Goal: Transaction & Acquisition: Download file/media

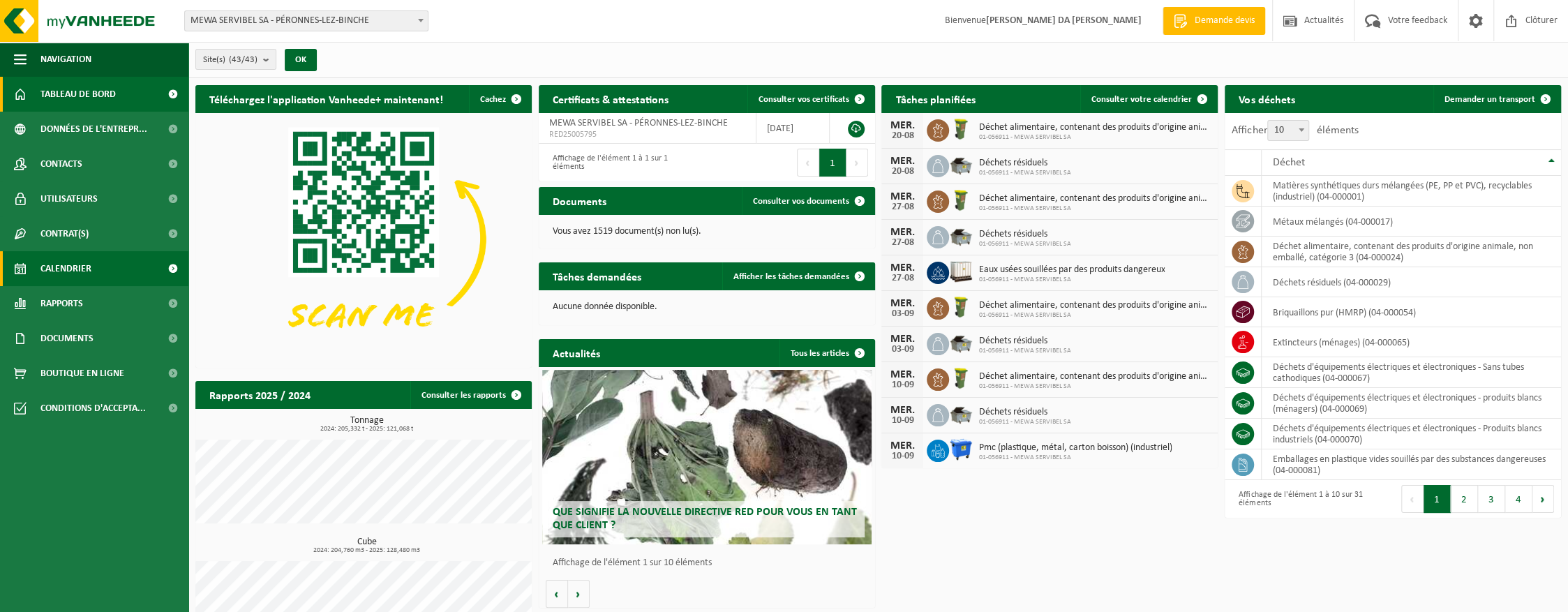
click at [123, 263] on link "Calendrier" at bounding box center [94, 269] width 189 height 35
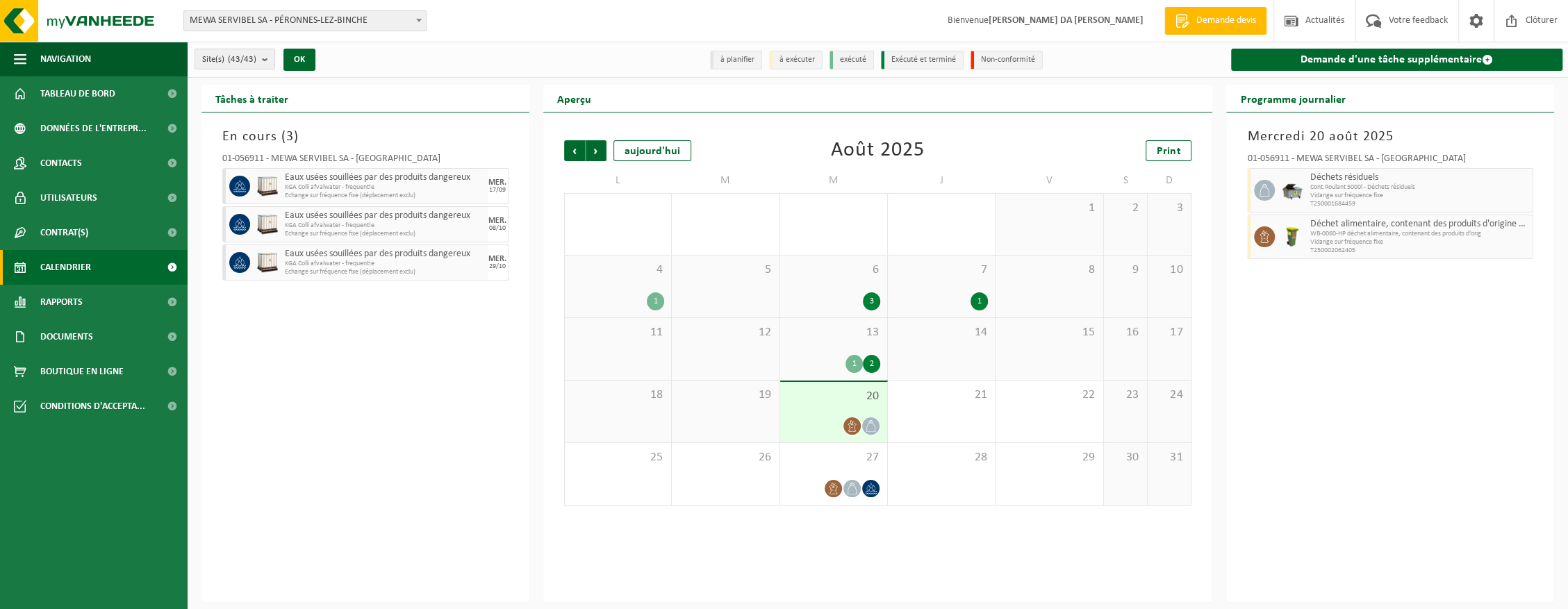
click at [824, 365] on div "1 2" at bounding box center [833, 363] width 93 height 18
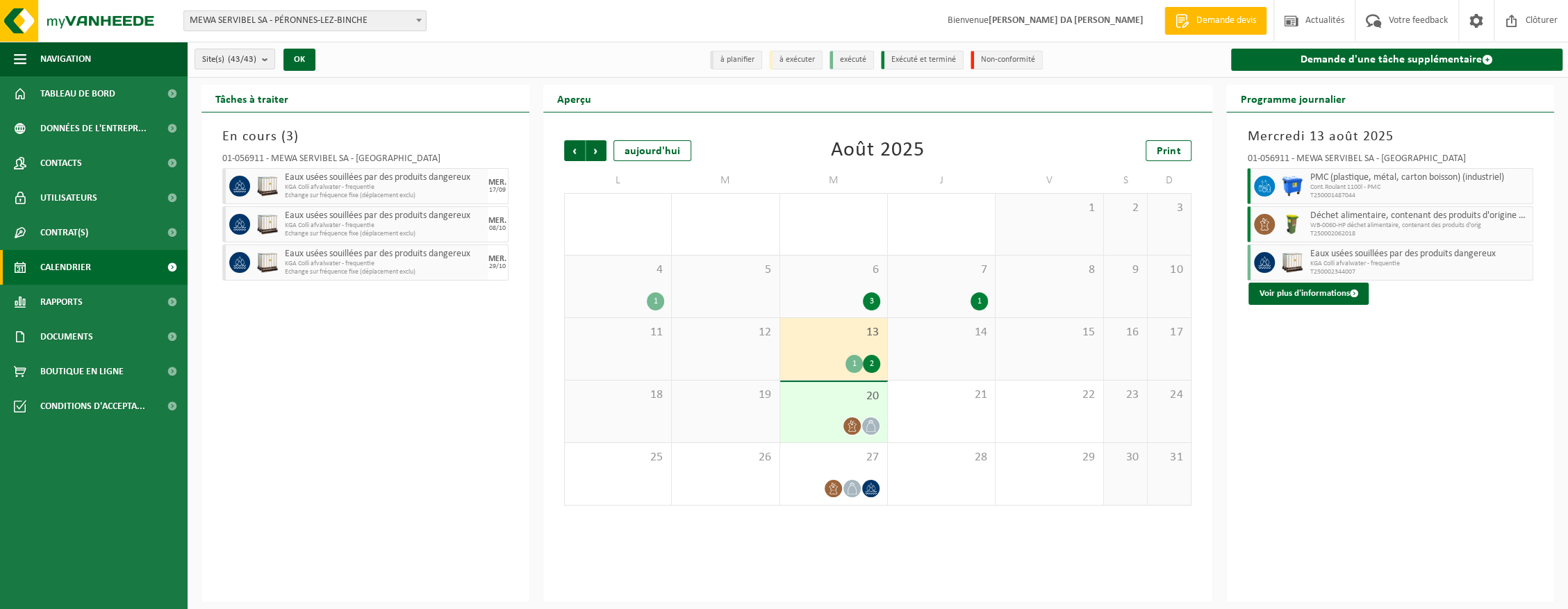
click at [822, 407] on div "20" at bounding box center [833, 412] width 107 height 60
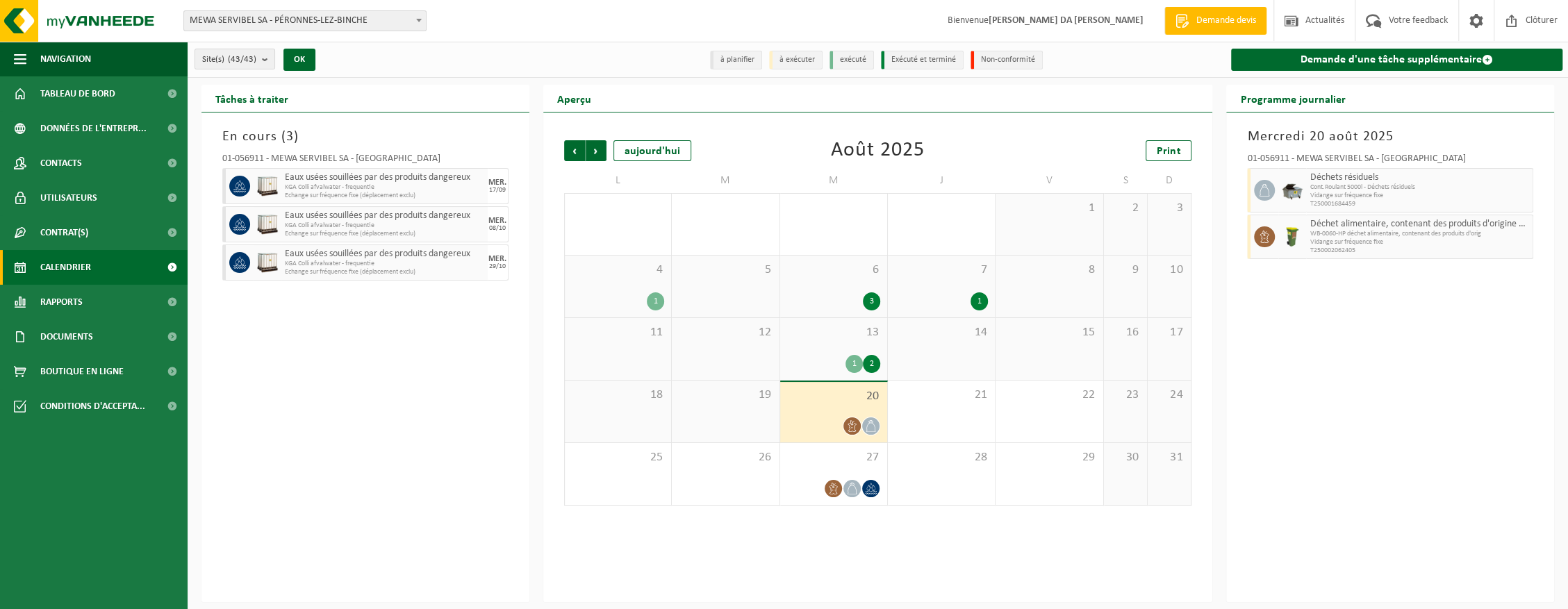
click at [834, 275] on span "6" at bounding box center [833, 270] width 93 height 15
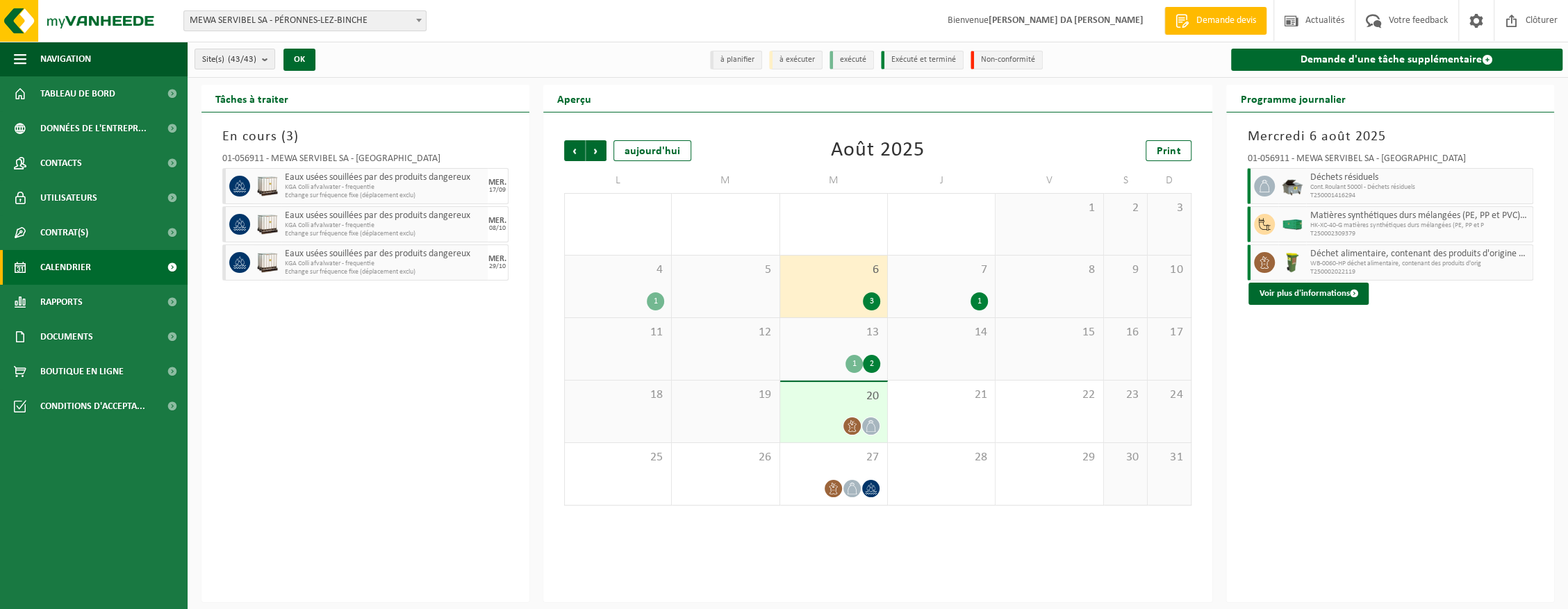
click at [954, 282] on div "7 1" at bounding box center [941, 286] width 107 height 62
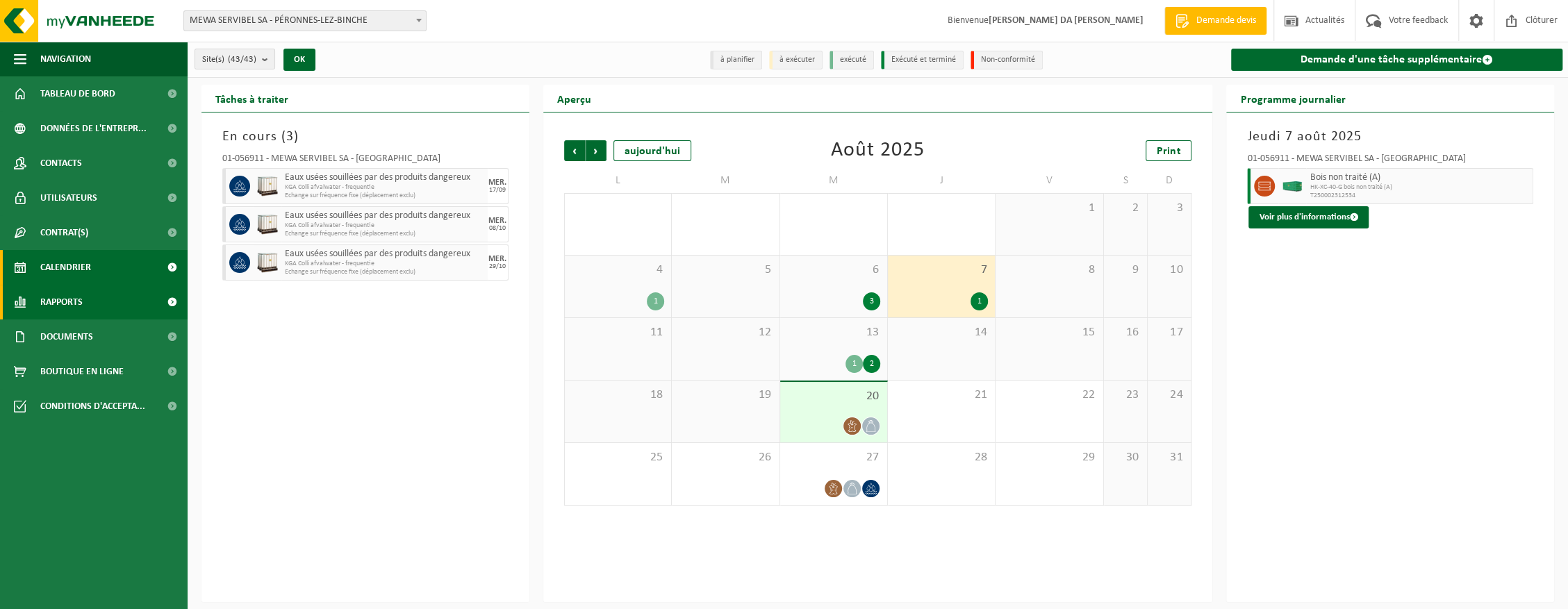
click at [75, 306] on span "Rapports" at bounding box center [61, 302] width 42 height 35
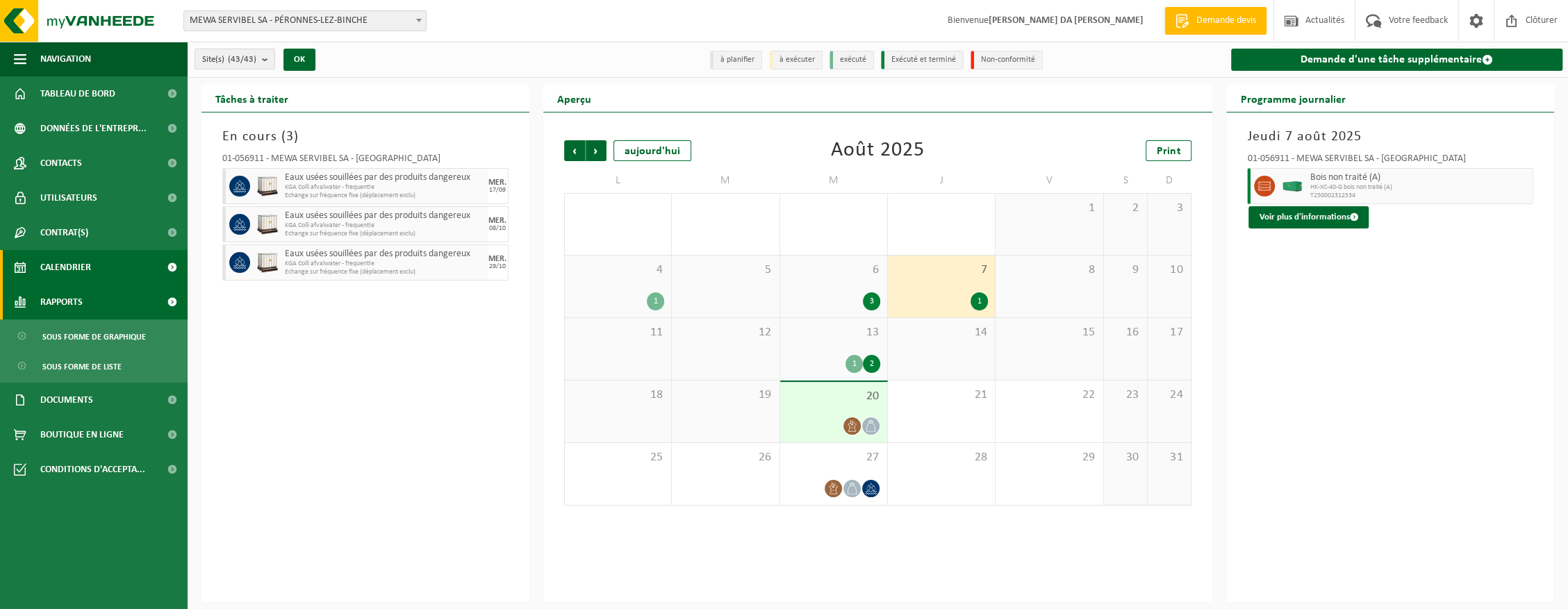
click at [63, 301] on span "Rapports" at bounding box center [61, 302] width 42 height 35
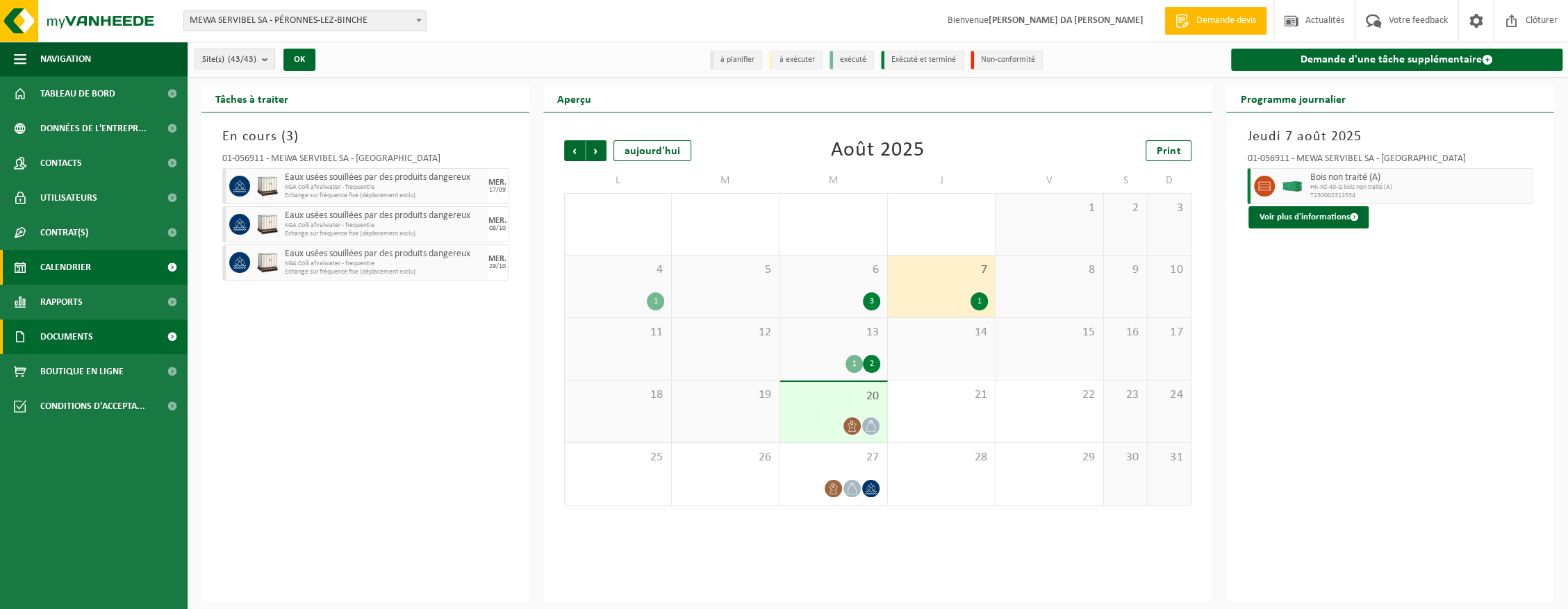
click at [75, 340] on span "Documents" at bounding box center [66, 336] width 53 height 35
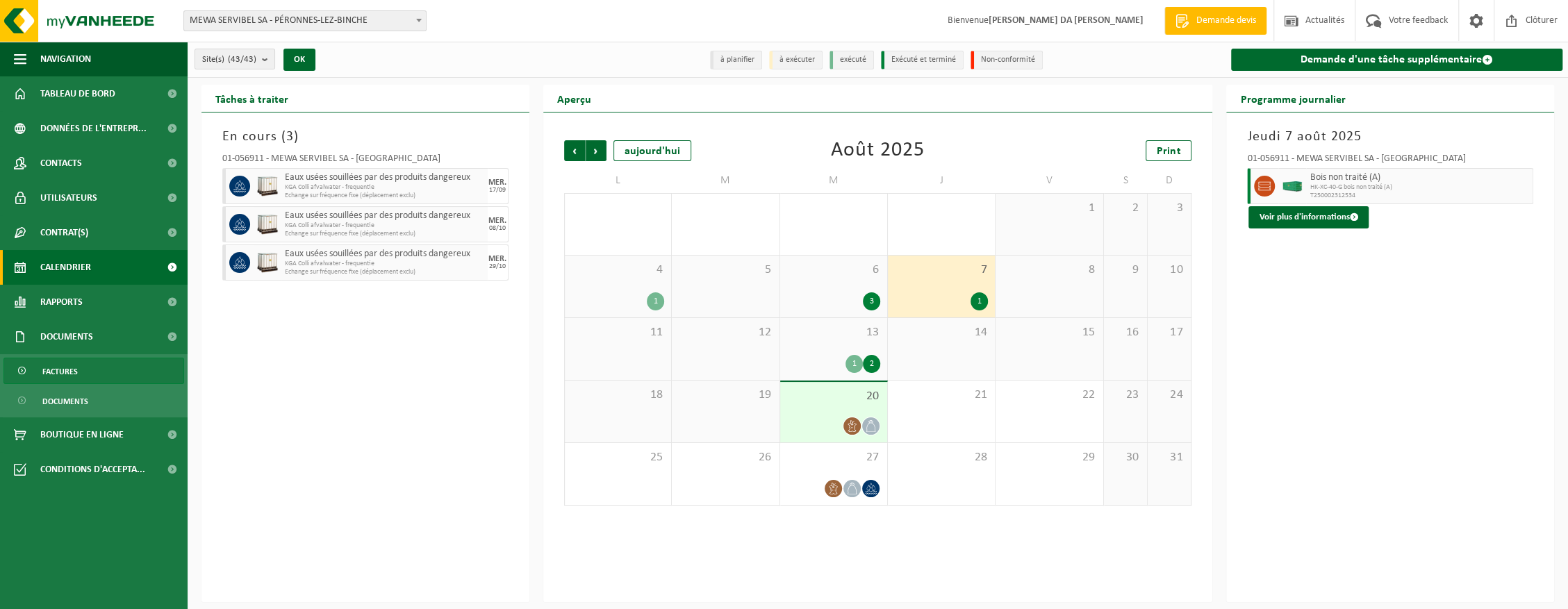
click at [67, 369] on span "Factures" at bounding box center [60, 371] width 35 height 27
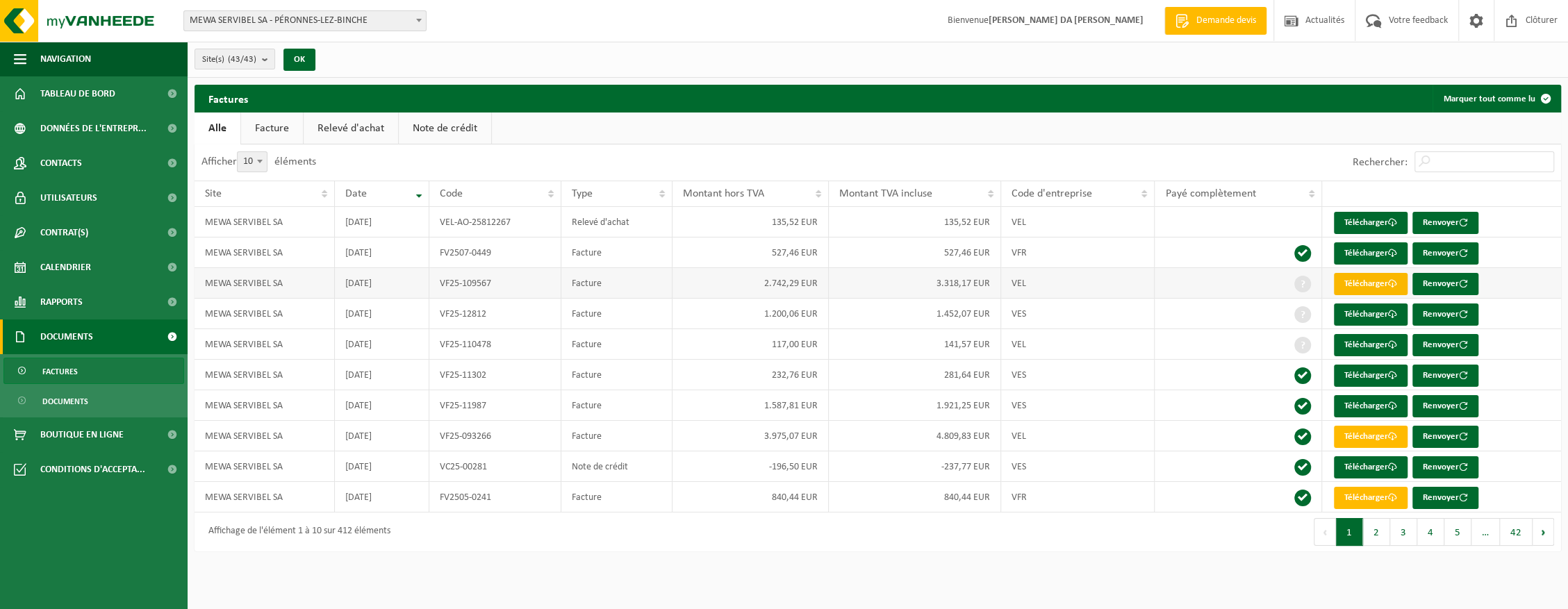
click at [1355, 284] on link "Télécharger" at bounding box center [1371, 283] width 73 height 22
